Goal: Find specific page/section: Locate a particular part of the current website

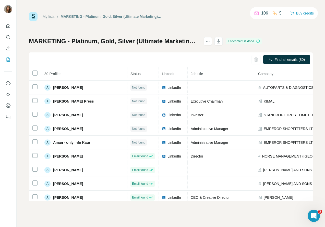
scroll to position [485, 0]
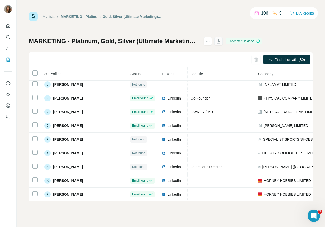
click at [221, 42] on icon "button" at bounding box center [218, 41] width 5 height 5
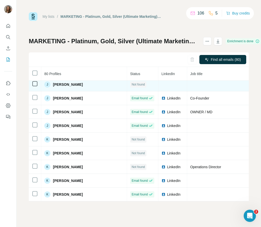
scroll to position [485, 0]
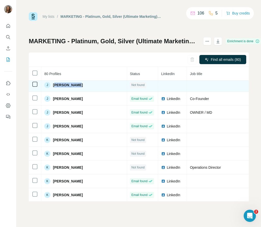
drag, startPoint x: 55, startPoint y: 86, endPoint x: 89, endPoint y: 86, distance: 34.2
click at [89, 86] on div "J [PERSON_NAME]" at bounding box center [84, 85] width 80 height 6
copy span "[PERSON_NAME]"
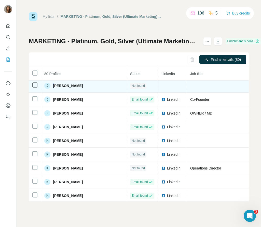
scroll to position [484, 1]
drag, startPoint x: 54, startPoint y: 85, endPoint x: 95, endPoint y: 87, distance: 41.3
click at [95, 87] on div "J [PERSON_NAME]" at bounding box center [84, 86] width 80 height 6
copy span "[PERSON_NAME]"
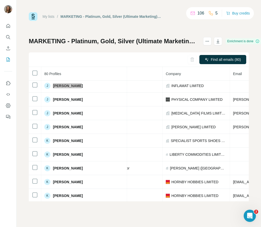
scroll to position [484, 116]
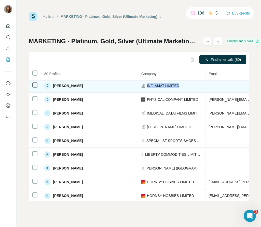
drag, startPoint x: 164, startPoint y: 85, endPoint x: 112, endPoint y: 83, distance: 51.8
click at [112, 83] on tr "[PERSON_NAME] Not found INFLAMAT LIMITED Not requested" at bounding box center [200, 86] width 575 height 14
copy span "INFLAMAT LIMITED"
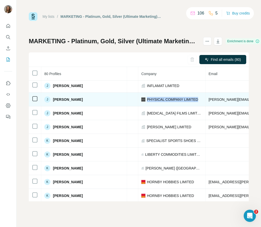
drag, startPoint x: 123, startPoint y: 100, endPoint x: 181, endPoint y: 100, distance: 58.4
click at [181, 100] on td "PHYSICAL COMPANY LIMITED" at bounding box center [171, 100] width 67 height 14
copy span "PHYSICAL COMPANY LIMITED"
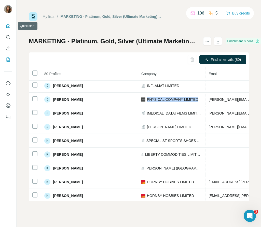
click at [6, 27] on icon "Quick start" at bounding box center [8, 25] width 5 height 5
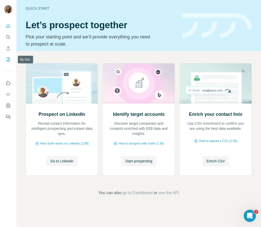
click at [9, 57] on icon "My lists" at bounding box center [8, 59] width 5 height 5
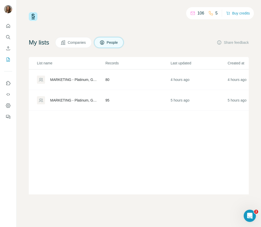
click at [79, 80] on div "MARKETING - Platinum, Gold, Silver (Ultimate Marketing) - Sheet10" at bounding box center [73, 79] width 47 height 5
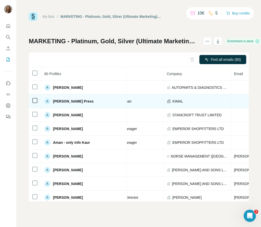
scroll to position [0, 76]
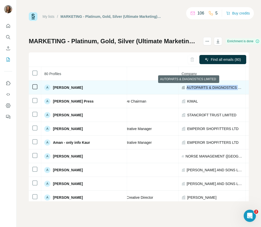
drag, startPoint x: 182, startPoint y: 88, endPoint x: 222, endPoint y: 90, distance: 39.3
click at [222, 90] on td "AUTOPARTS & DIAGNOSTICS LIMITED" at bounding box center [212, 88] width 67 height 14
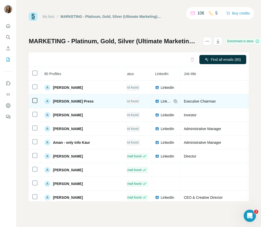
scroll to position [0, 7]
drag, startPoint x: 82, startPoint y: 100, endPoint x: 61, endPoint y: 100, distance: 21.2
click at [61, 100] on div "A [PERSON_NAME]" at bounding box center [84, 101] width 80 height 6
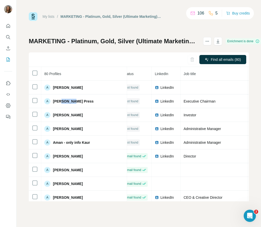
copy span "Press"
